Goal: Task Accomplishment & Management: Manage account settings

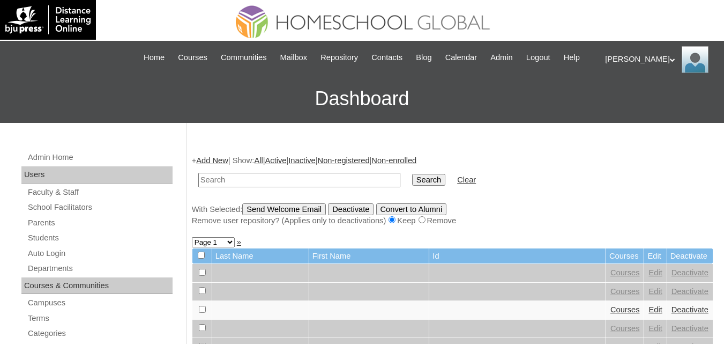
click at [239, 183] on td at bounding box center [299, 179] width 213 height 25
type input "asejo"
click at [412, 174] on input "Search" at bounding box center [428, 180] width 33 height 12
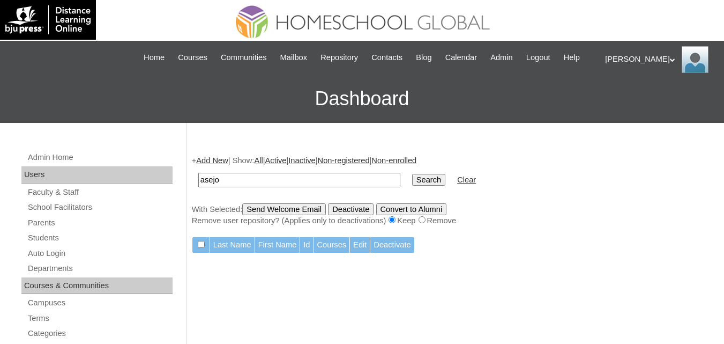
drag, startPoint x: 244, startPoint y: 190, endPoint x: 123, endPoint y: 190, distance: 120.6
paste input "Jethro Seth"
type input "Jethro Seth"
click at [412, 174] on input "Search" at bounding box center [428, 180] width 33 height 12
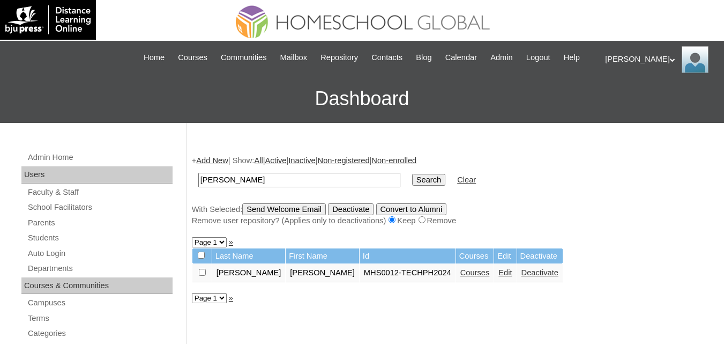
click at [456, 282] on td "Courses" at bounding box center [475, 273] width 38 height 18
click at [461, 277] on link "Courses" at bounding box center [475, 272] width 29 height 9
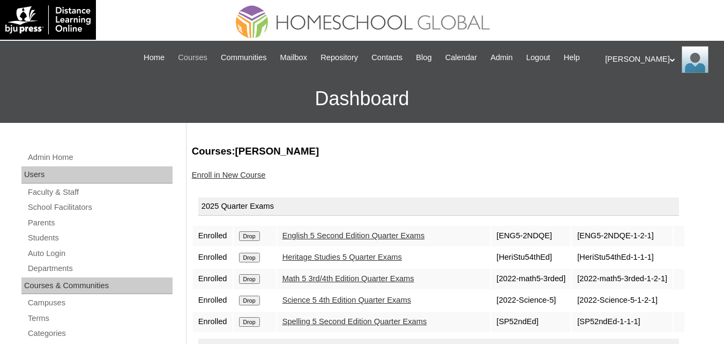
click at [199, 58] on span "Courses" at bounding box center [192, 57] width 29 height 12
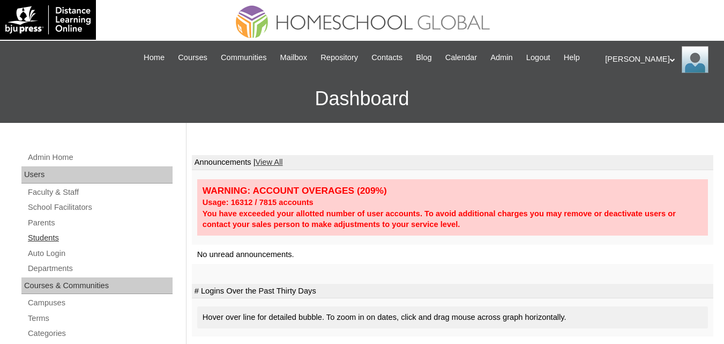
click at [46, 245] on link "Students" at bounding box center [100, 237] width 146 height 13
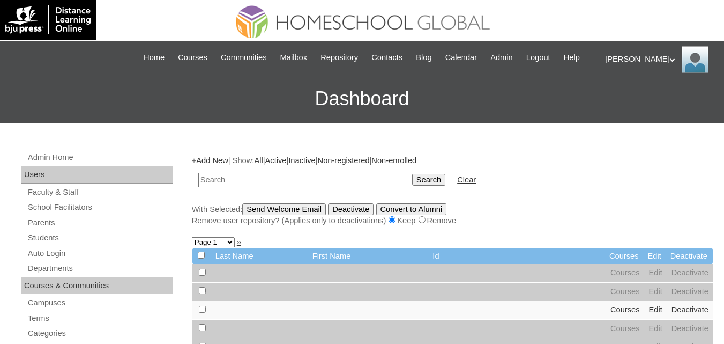
paste input "[PERSON_NAME] [PERSON_NAME]"
type input "[PERSON_NAME] [PERSON_NAME]"
click at [412, 186] on input "Search" at bounding box center [428, 180] width 33 height 12
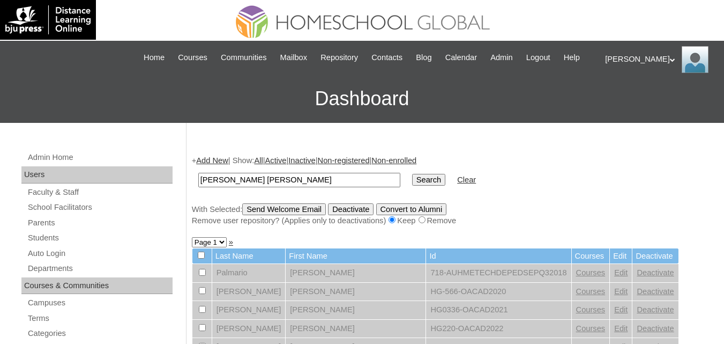
click at [412, 186] on input "Search" at bounding box center [428, 180] width 33 height 12
click at [36, 245] on link "Students" at bounding box center [100, 237] width 146 height 13
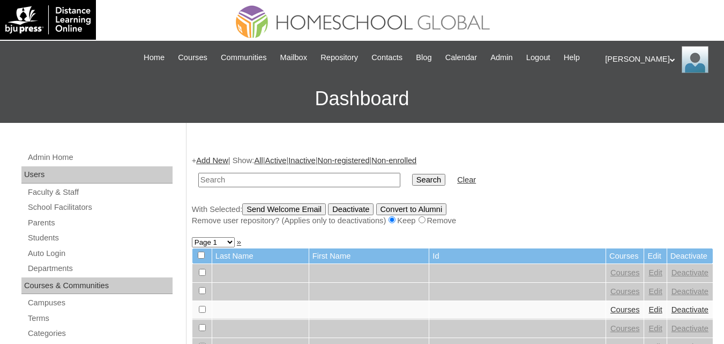
click at [236, 187] on input "text" at bounding box center [299, 180] width 202 height 14
paste input "Ethan Jo"
type input "Ethan Jo"
click at [412, 174] on input "Search" at bounding box center [428, 180] width 33 height 12
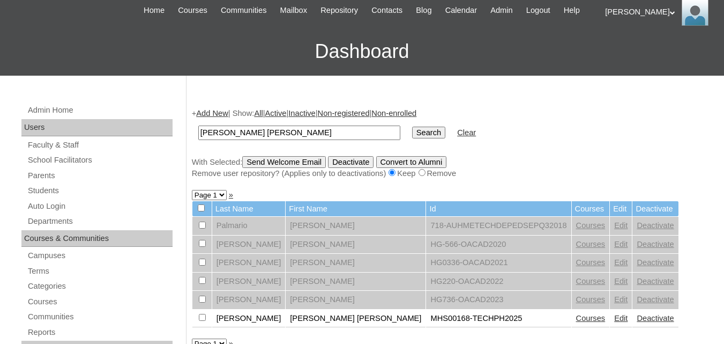
scroll to position [107, 0]
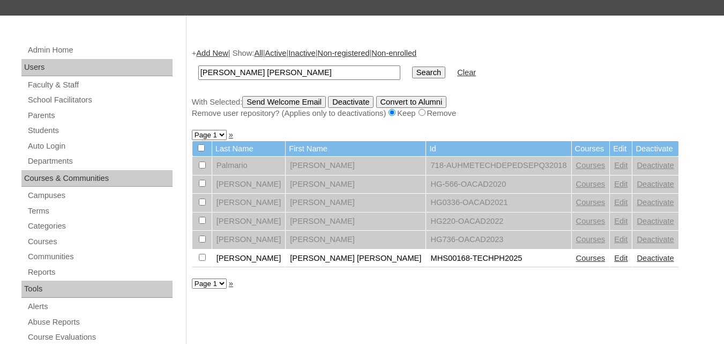
click at [614, 262] on link "Edit" at bounding box center [620, 258] width 13 height 9
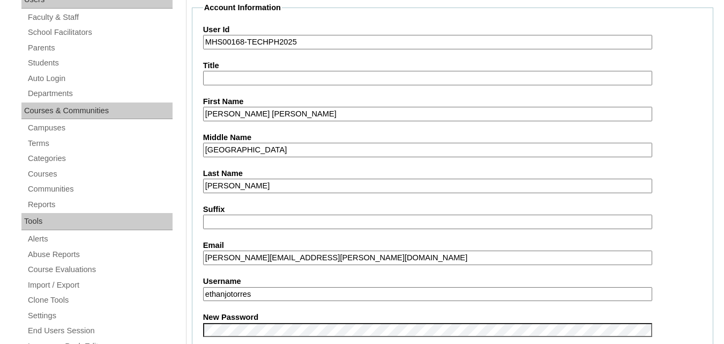
scroll to position [375, 0]
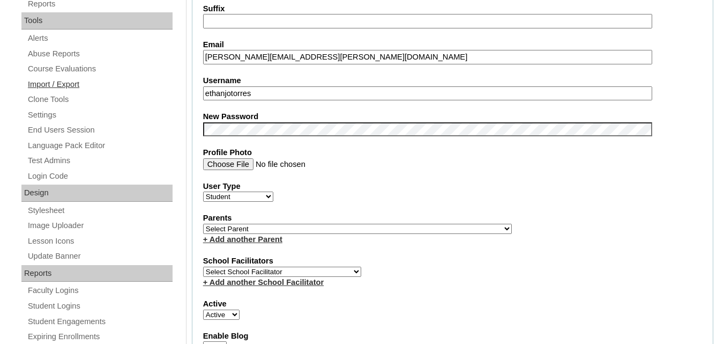
drag, startPoint x: 252, startPoint y: 109, endPoint x: 155, endPoint y: 103, distance: 97.2
click at [276, 234] on select "Select Parent , , , , , , , , , , , , , , , , , , , , , , , , , , , , , , , , ,…" at bounding box center [357, 229] width 309 height 10
select select "40038"
click at [203, 234] on select "Select Parent , , , , , , , , , , , , , , , , , , , , , , , , , , , , , , , , ,…" at bounding box center [357, 229] width 309 height 10
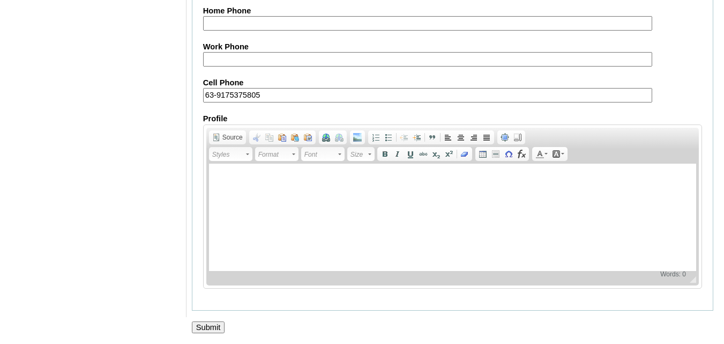
scroll to position [1293, 0]
click at [199, 326] on input "Submit" at bounding box center [208, 327] width 33 height 12
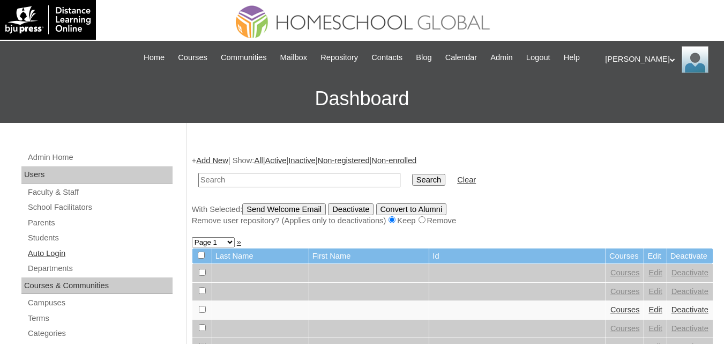
click at [37, 260] on link "Auto Login" at bounding box center [100, 253] width 146 height 13
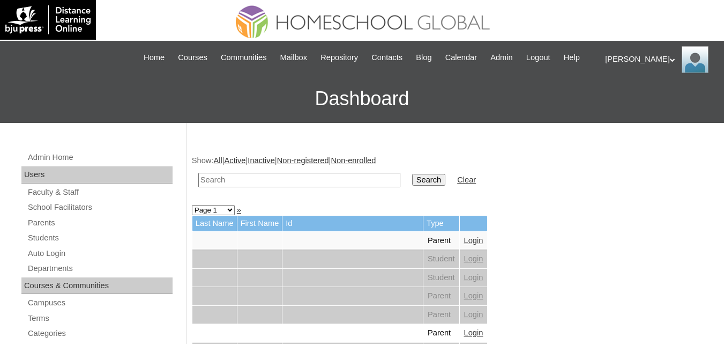
click at [255, 187] on input "text" at bounding box center [299, 180] width 202 height 14
paste input "MHP0096-TECHPH2024"
type input "MHP0096-TECHPH2024"
drag, startPoint x: 381, startPoint y: 192, endPoint x: 382, endPoint y: 199, distance: 7.6
click at [412, 186] on input "Search" at bounding box center [428, 180] width 33 height 12
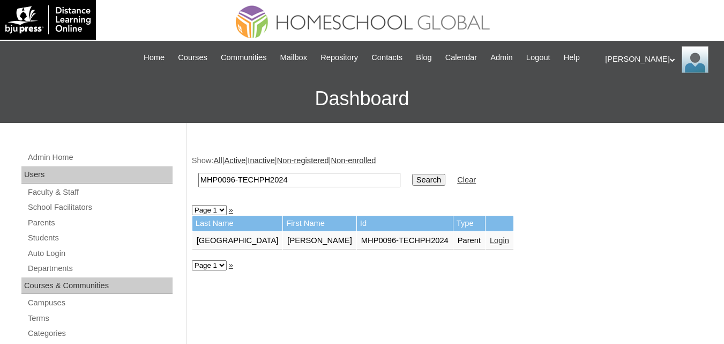
click at [490, 245] on link "Login" at bounding box center [499, 240] width 19 height 9
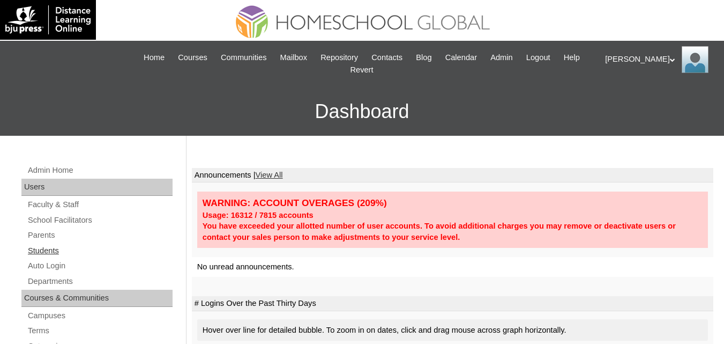
click at [45, 248] on link "Students" at bounding box center [100, 250] width 146 height 13
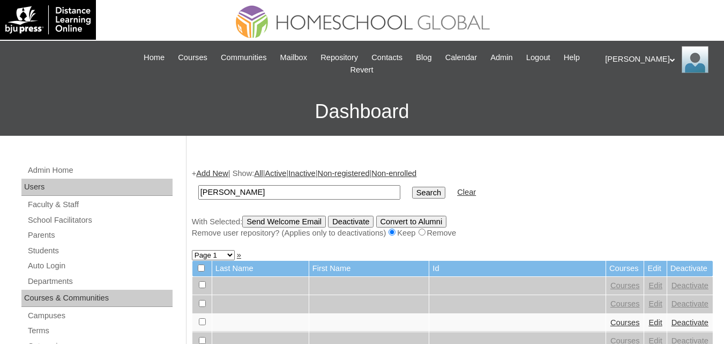
type input "[PERSON_NAME]"
click at [412, 194] on input "Search" at bounding box center [428, 193] width 33 height 12
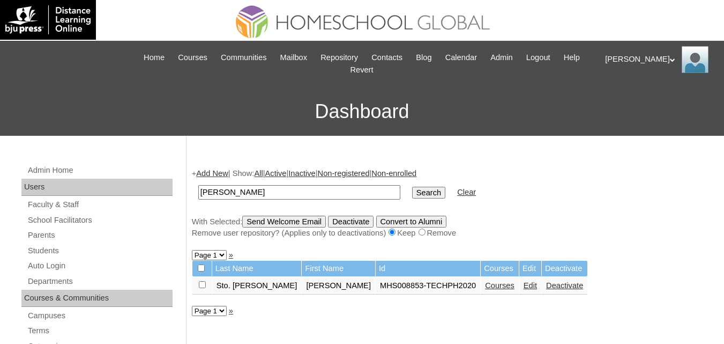
click at [524, 284] on link "Edit" at bounding box center [530, 285] width 13 height 9
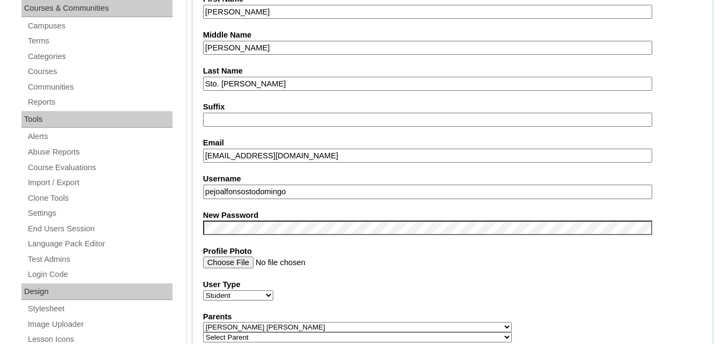
scroll to position [322, 0]
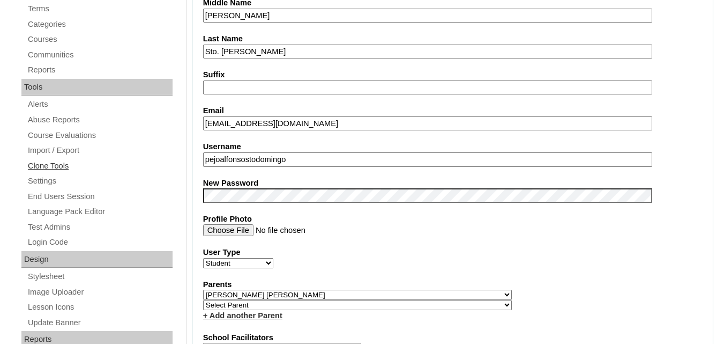
drag, startPoint x: 264, startPoint y: 159, endPoint x: 150, endPoint y: 159, distance: 114.2
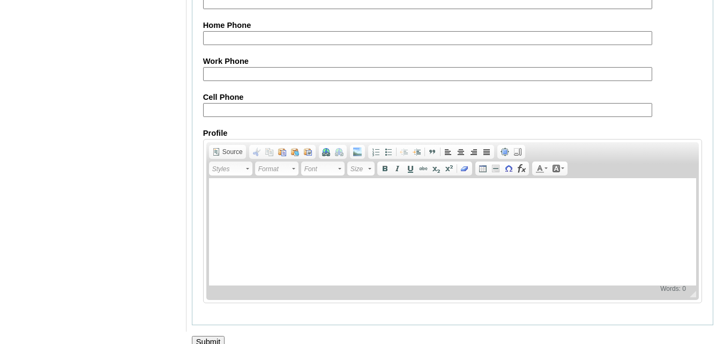
scroll to position [1303, 0]
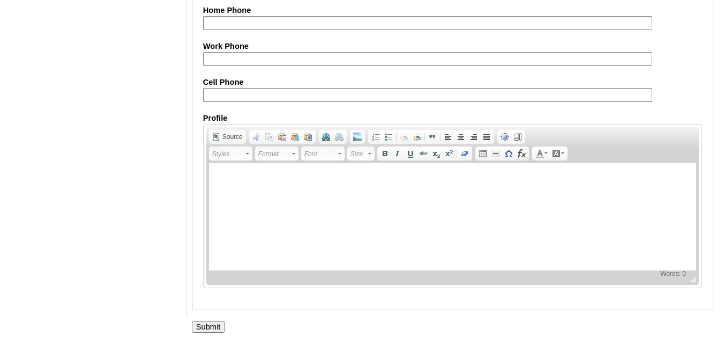
click at [213, 325] on input "Submit" at bounding box center [208, 327] width 33 height 12
